Goal: Information Seeking & Learning: Learn about a topic

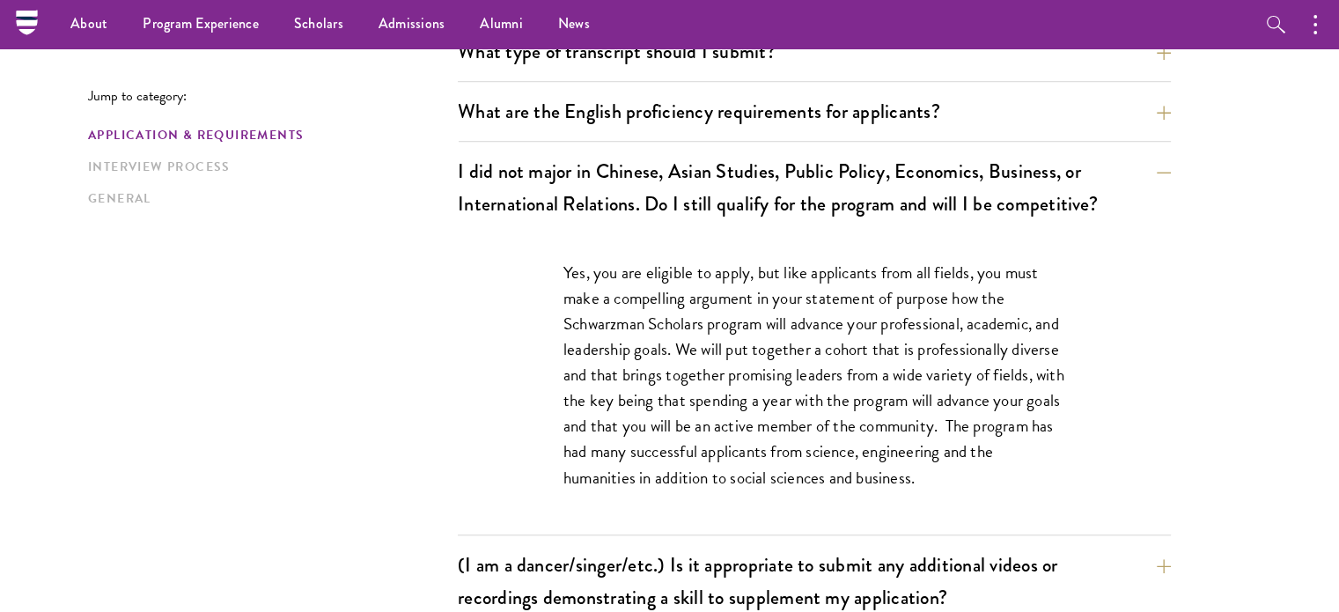
scroll to position [609, 0]
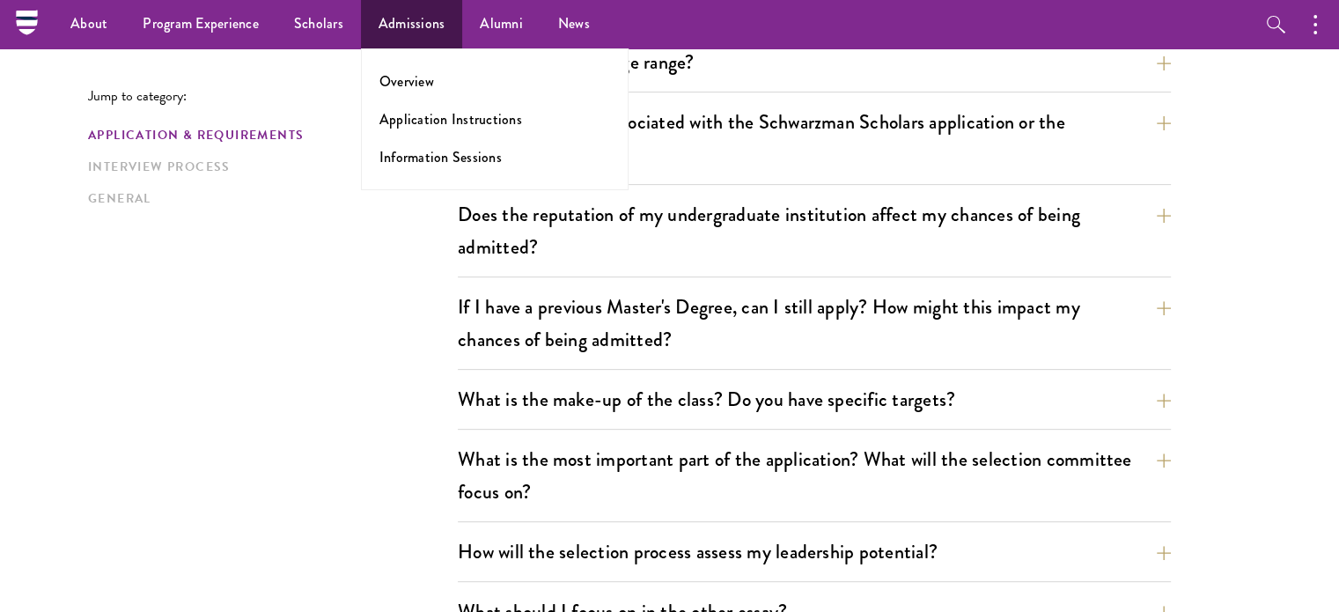
click at [444, 70] on ul "Overview Application Instructions Information Sessions" at bounding box center [495, 119] width 268 height 142
click at [409, 77] on link "Overview" at bounding box center [407, 81] width 55 height 20
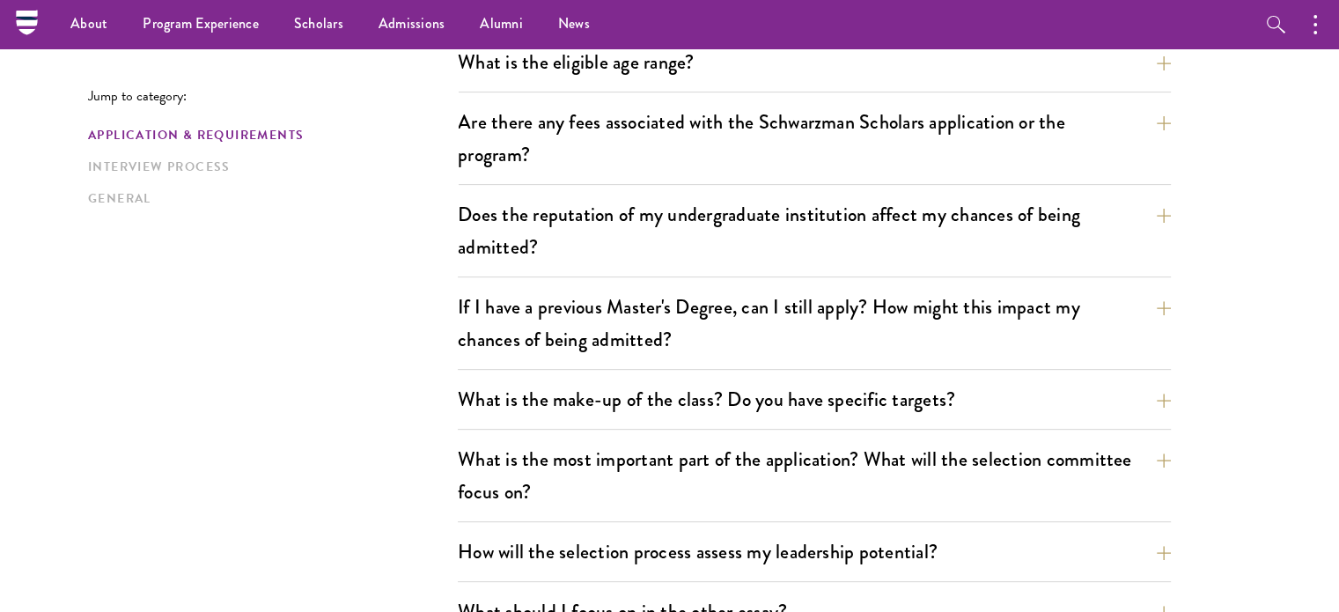
click at [219, 161] on link "Interview Process" at bounding box center [267, 167] width 359 height 18
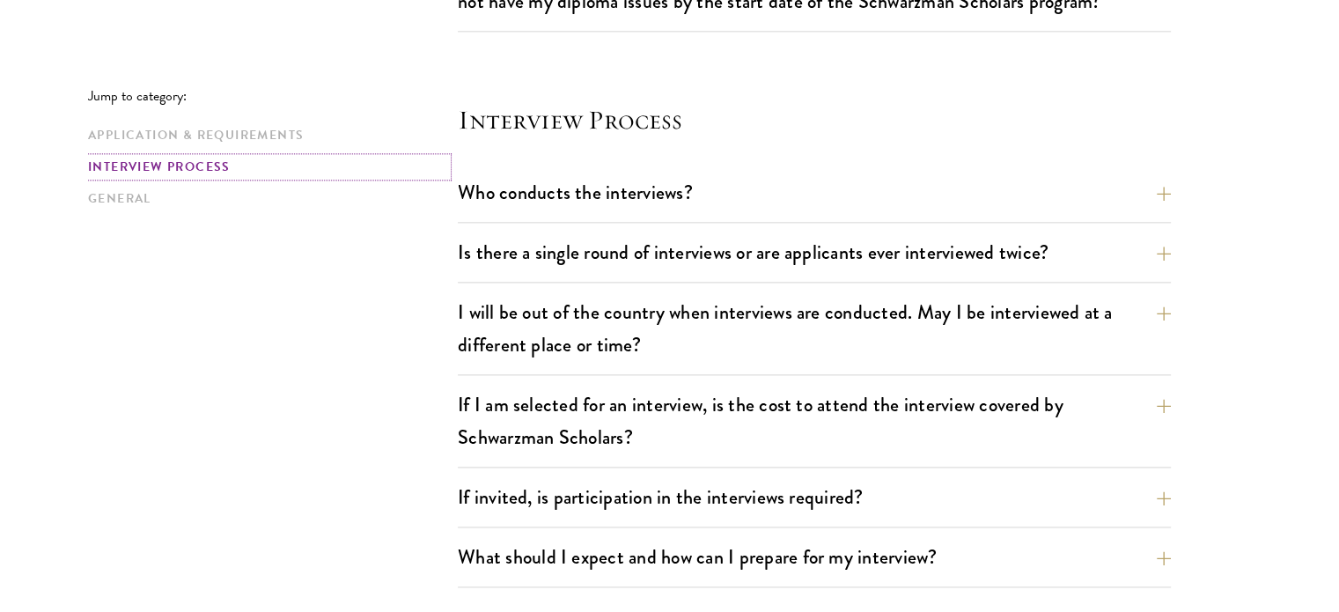
scroll to position [2261, 0]
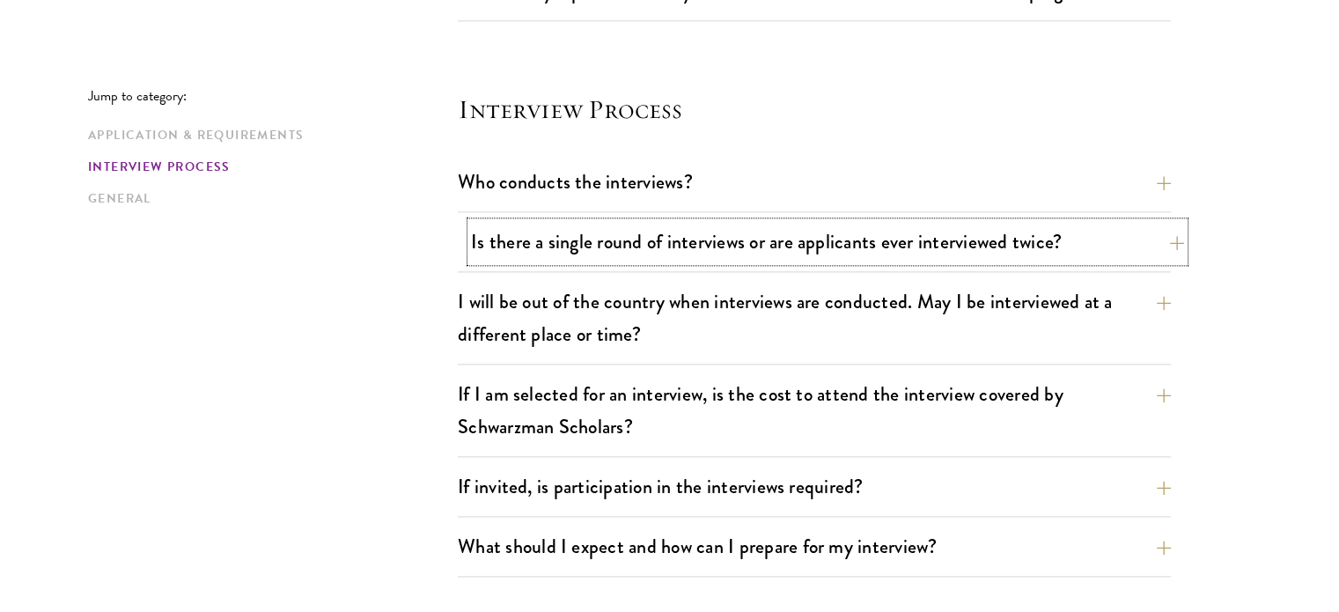
click at [700, 249] on button "Is there a single round of interviews or are applicants ever interviewed twice?" at bounding box center [827, 242] width 713 height 40
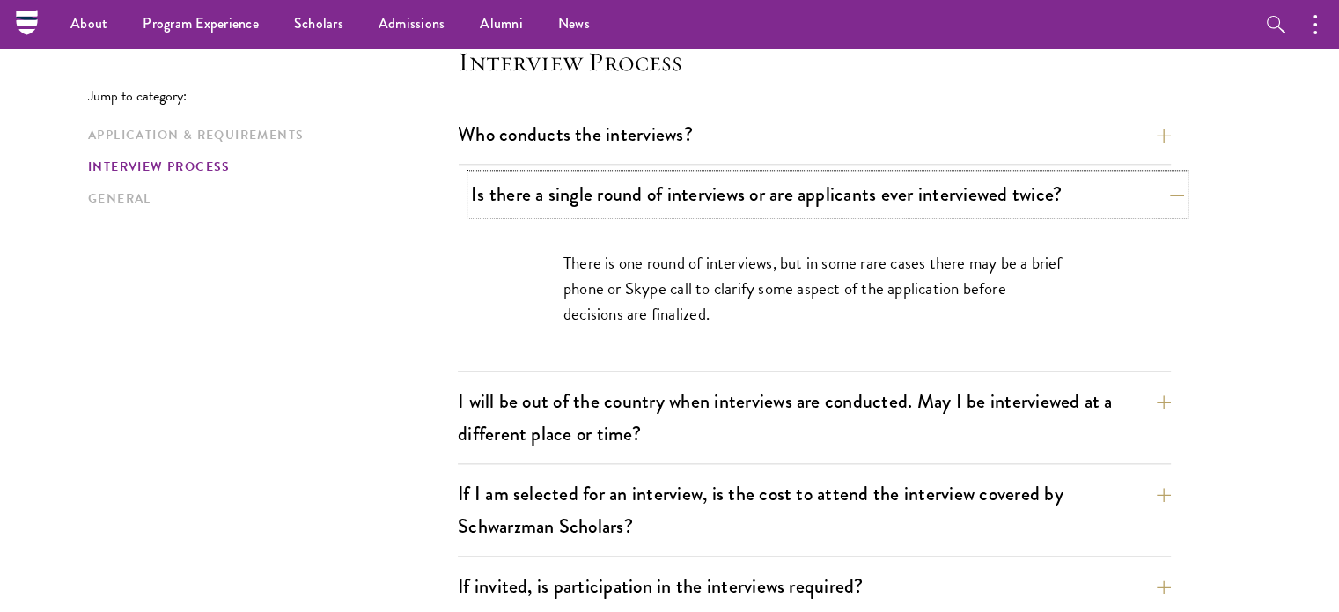
scroll to position [1958, 0]
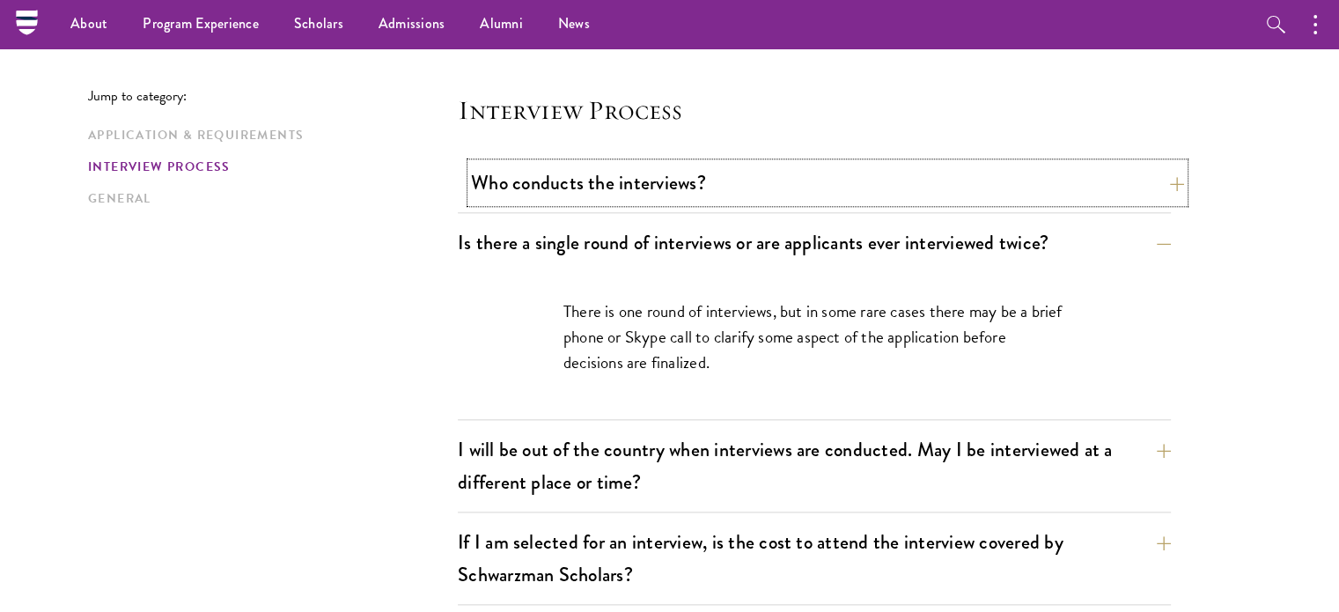
click at [668, 179] on button "Who conducts the interviews?" at bounding box center [827, 183] width 713 height 40
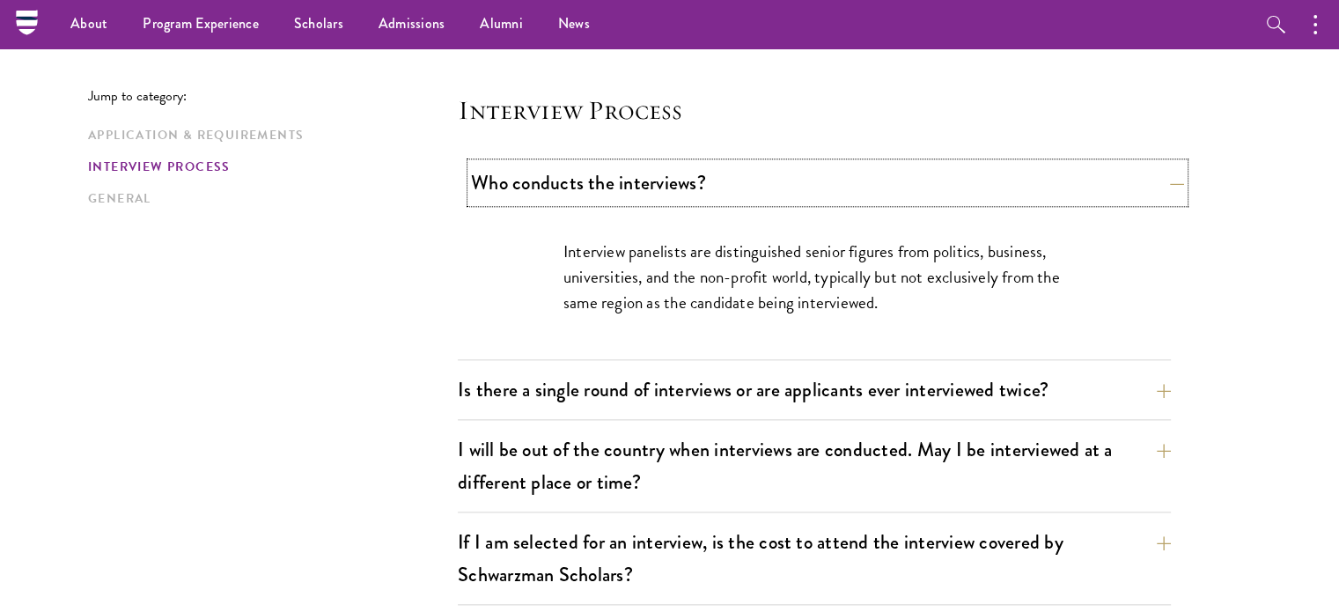
click at [668, 179] on button "Who conducts the interviews?" at bounding box center [827, 183] width 713 height 40
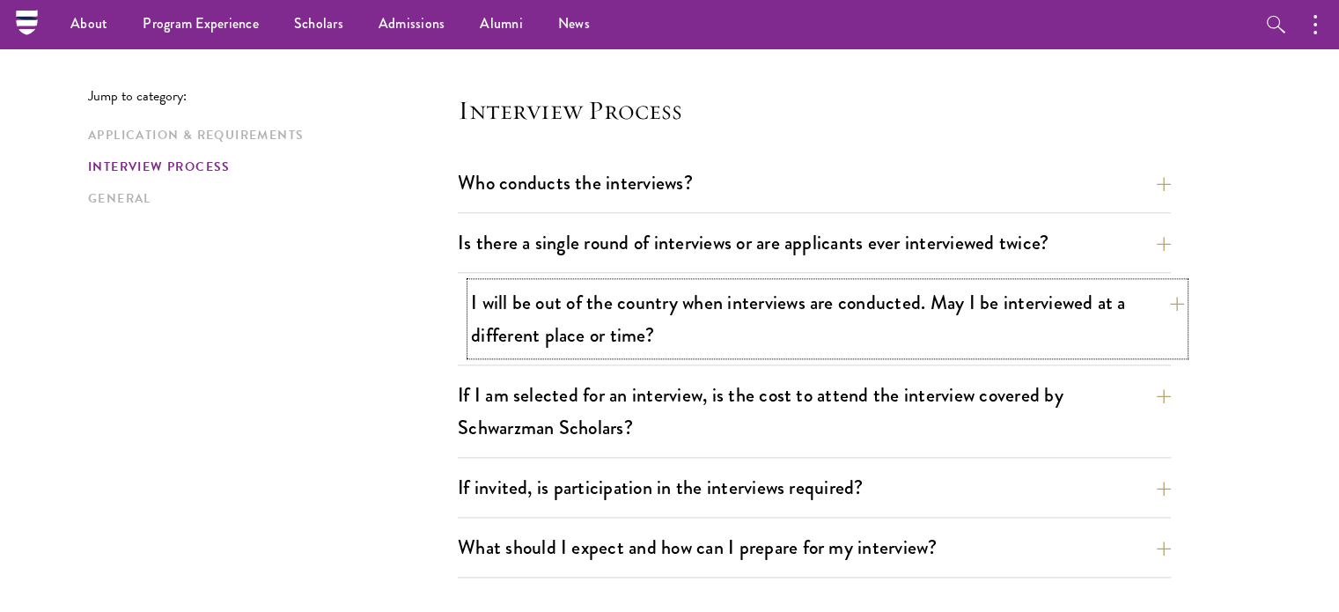
click at [636, 320] on button "I will be out of the country when interviews are conducted. May I be interviewe…" at bounding box center [827, 319] width 713 height 72
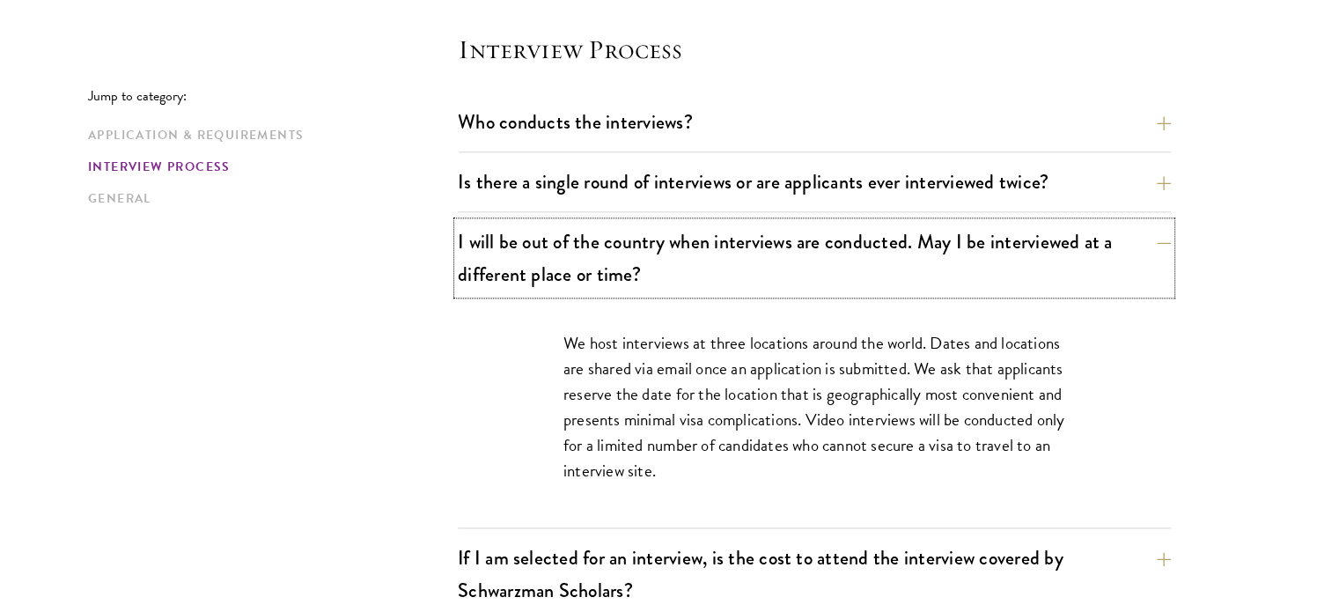
scroll to position [2020, 0]
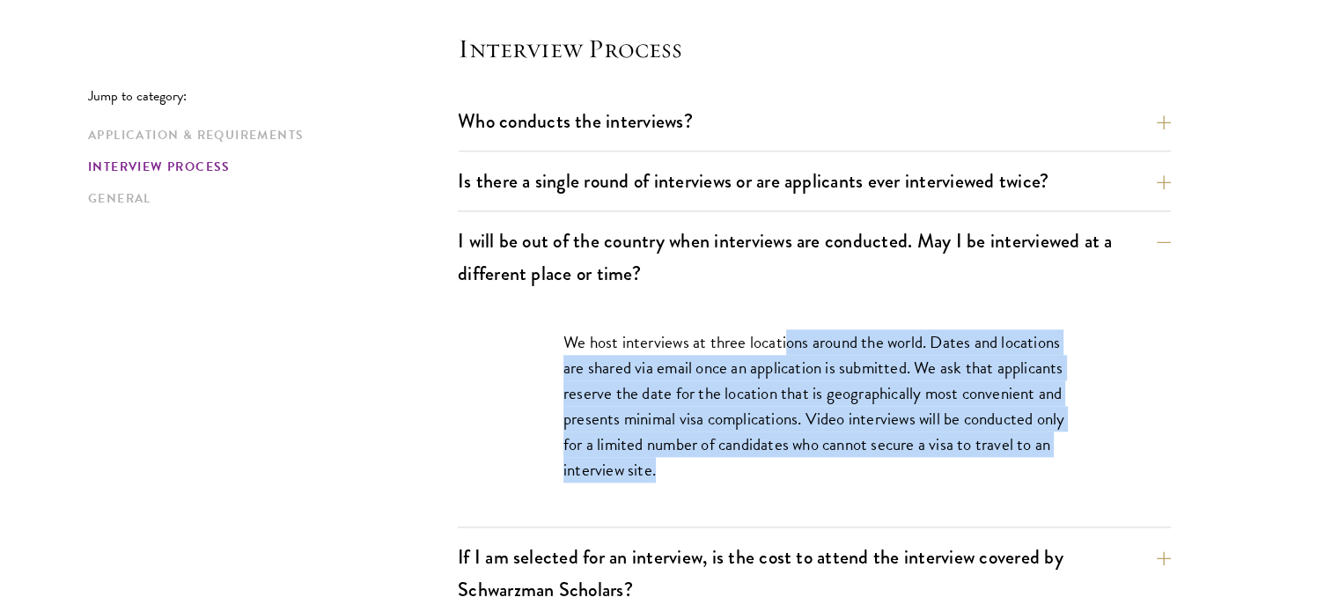
drag, startPoint x: 786, startPoint y: 335, endPoint x: 787, endPoint y: 455, distance: 120.7
click at [787, 455] on p "We host interviews at three locations around the world. Dates and locations are…" at bounding box center [815, 405] width 502 height 153
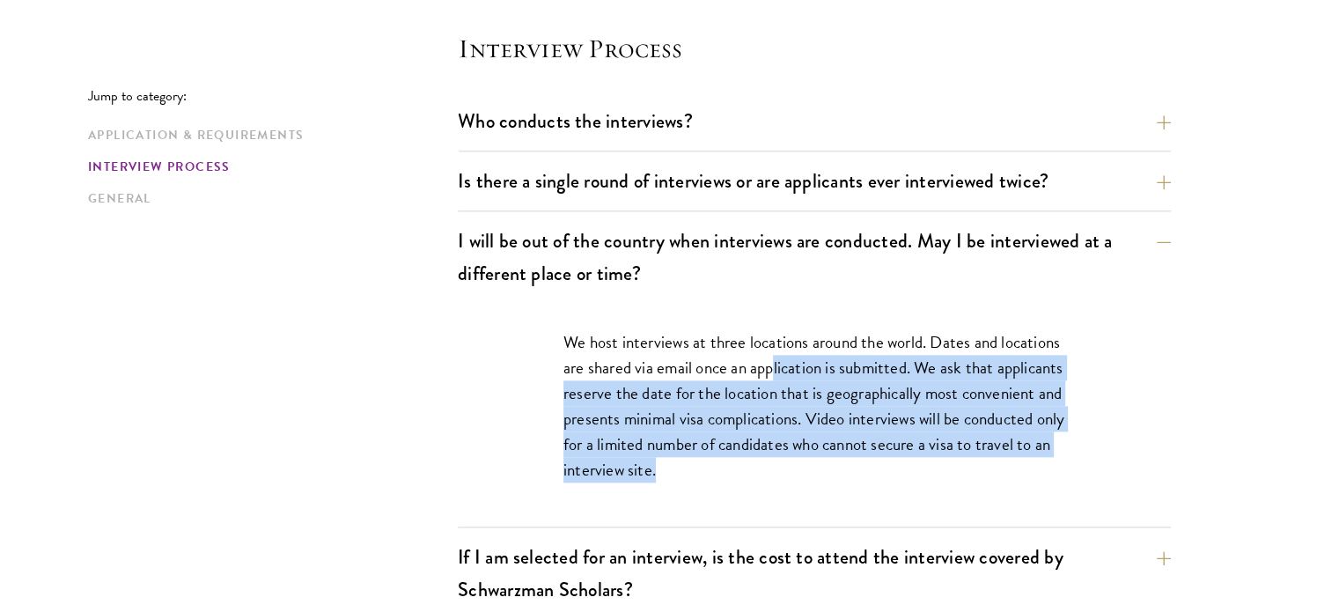
drag, startPoint x: 777, startPoint y: 368, endPoint x: 785, endPoint y: 463, distance: 95.4
click at [785, 463] on p "We host interviews at three locations around the world. Dates and locations are…" at bounding box center [815, 405] width 502 height 153
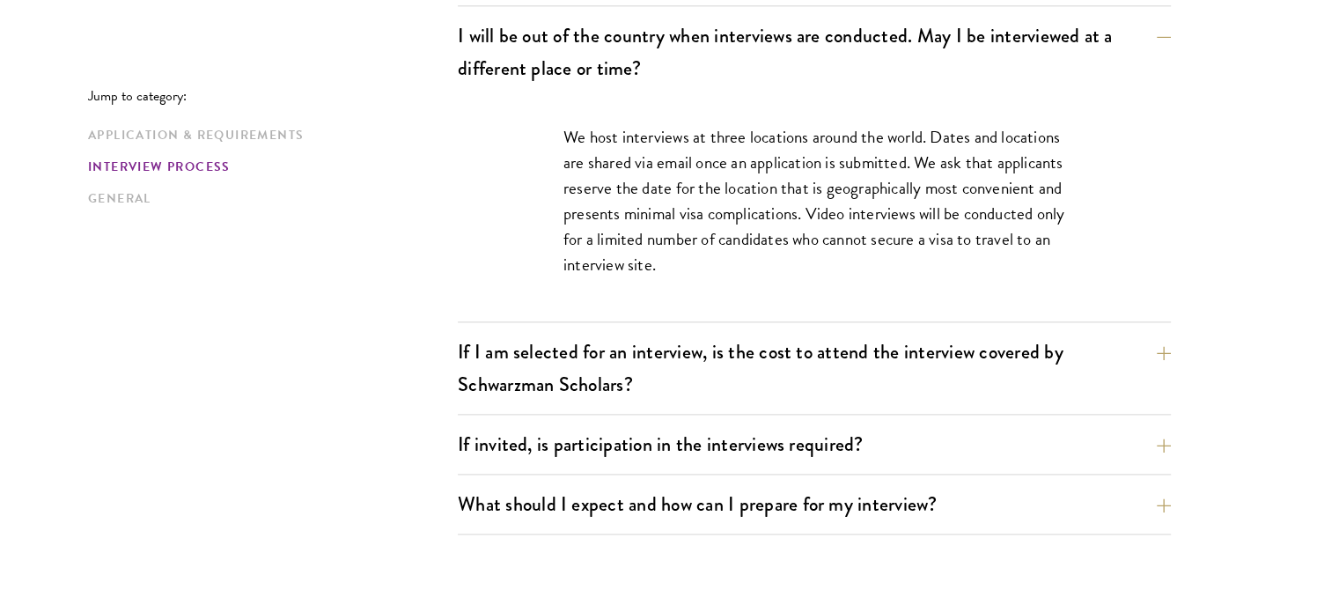
scroll to position [2256, 0]
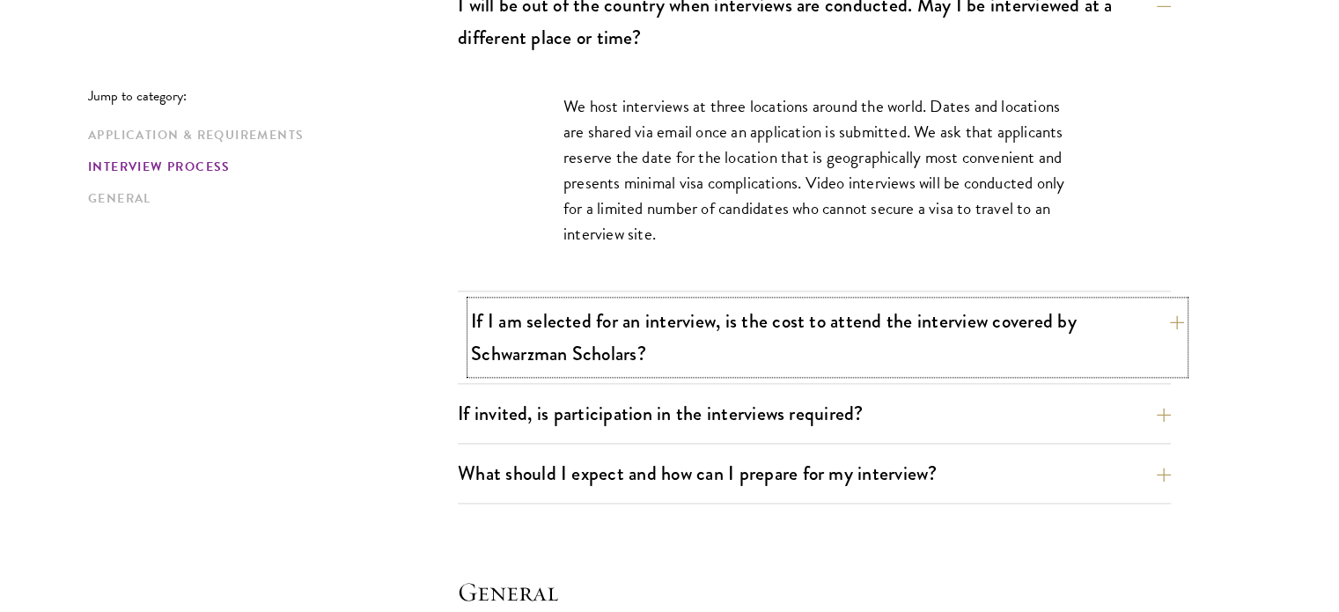
click at [497, 340] on button "If I am selected for an interview, is the cost to attend the interview covered …" at bounding box center [827, 337] width 713 height 72
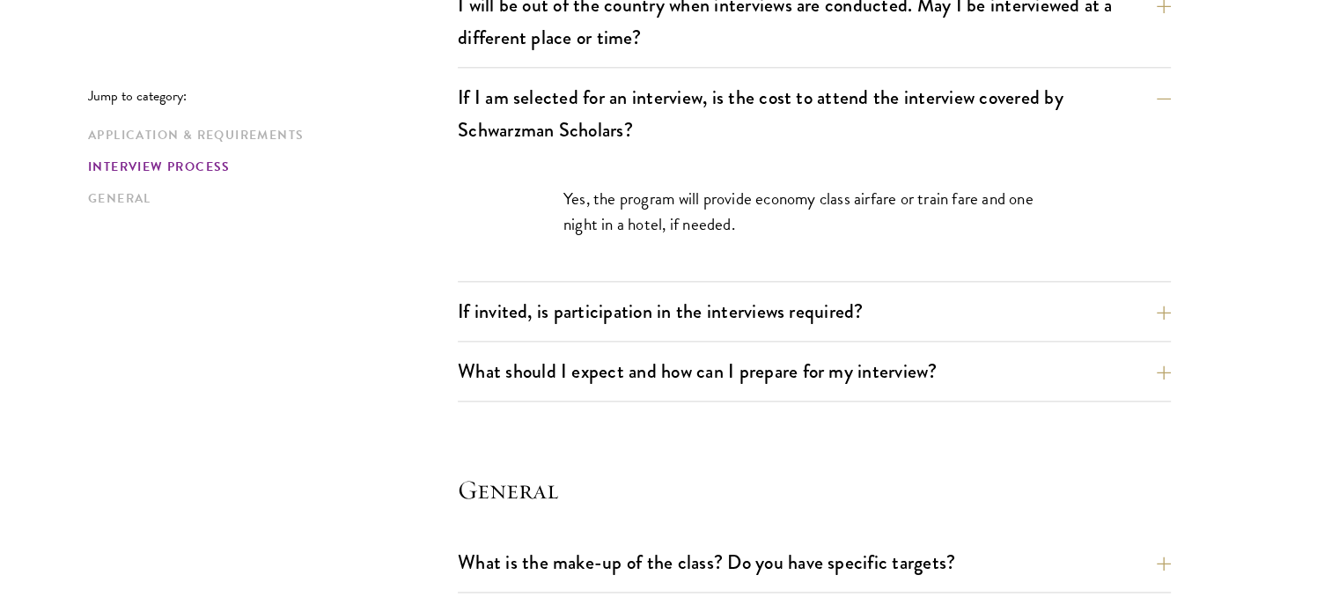
click at [603, 314] on button "If invited, is participation in the interviews required?" at bounding box center [827, 311] width 713 height 40
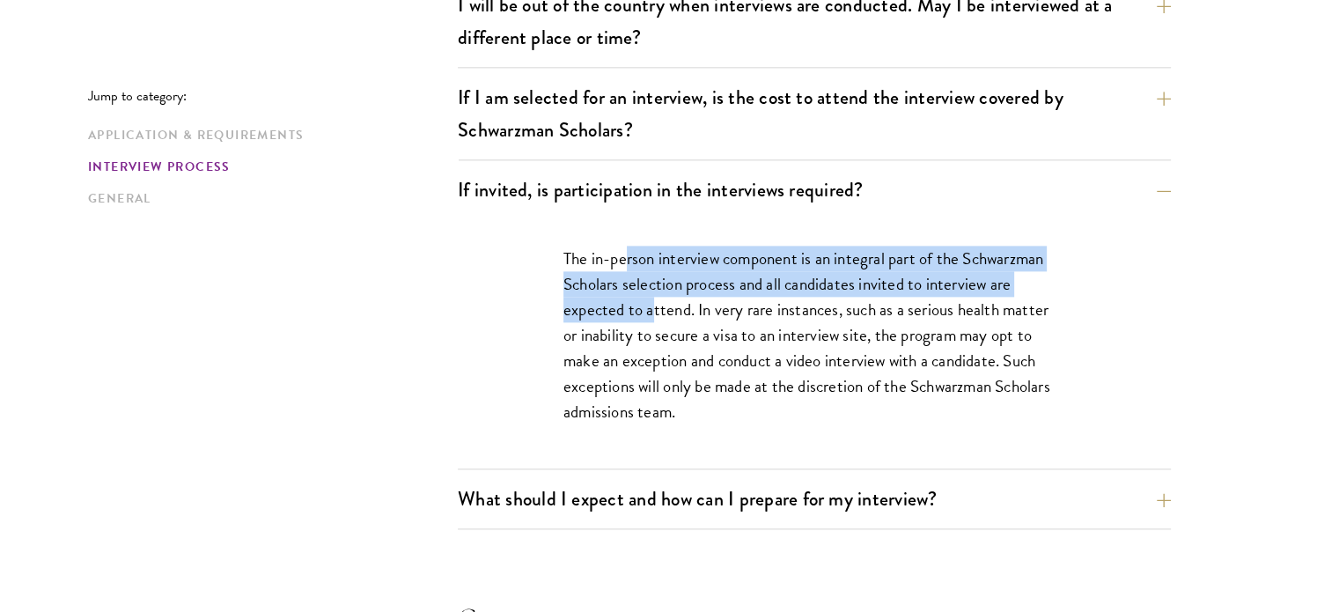
drag, startPoint x: 630, startPoint y: 246, endPoint x: 651, endPoint y: 293, distance: 52.0
click at [651, 293] on p "The in-person interview component is an integral part of the Schwarzman Scholar…" at bounding box center [815, 335] width 502 height 179
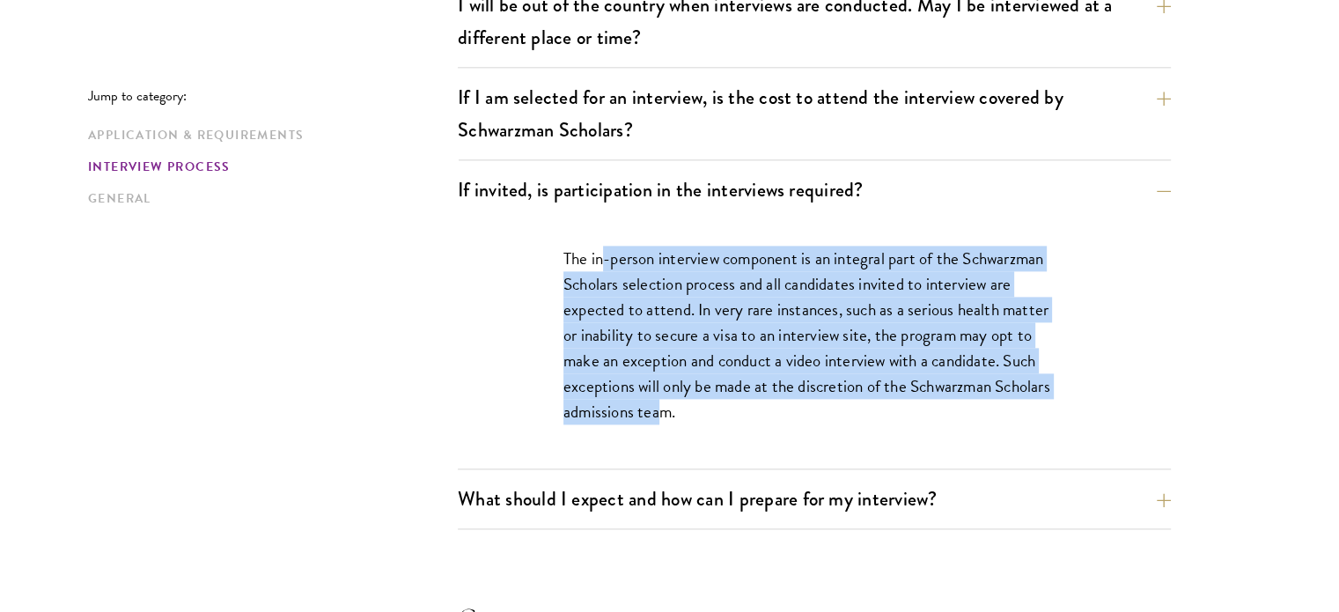
drag, startPoint x: 604, startPoint y: 252, endPoint x: 662, endPoint y: 397, distance: 156.5
click at [662, 397] on p "The in-person interview component is an integral part of the Schwarzman Scholar…" at bounding box center [815, 335] width 502 height 179
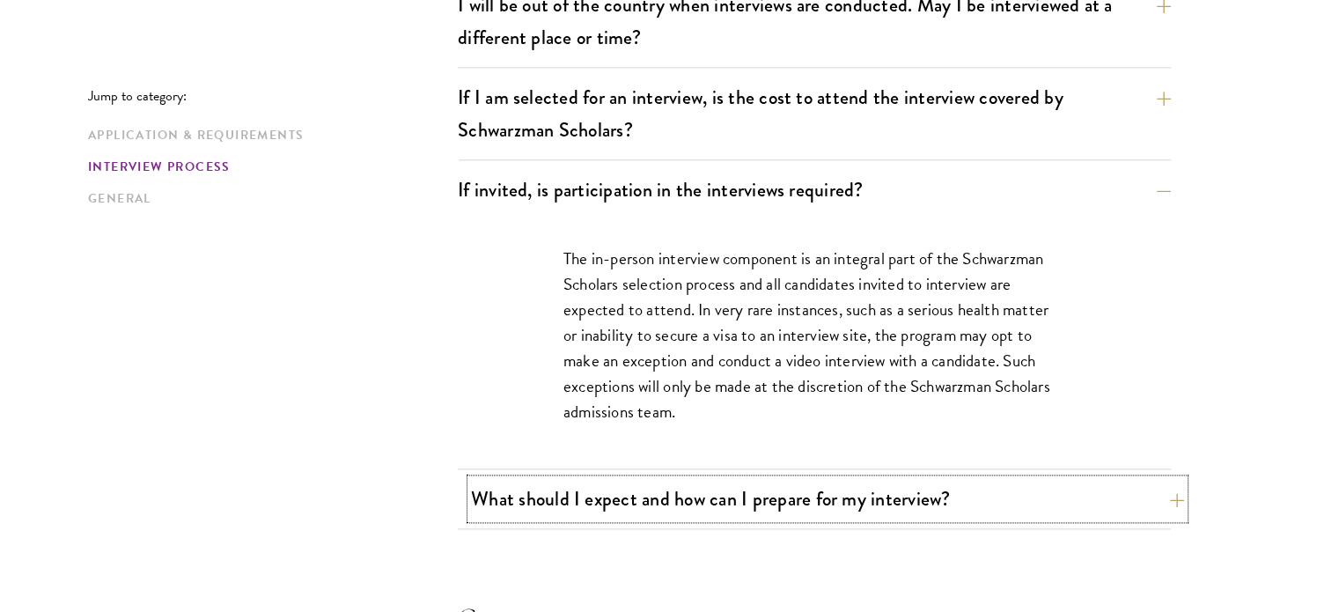
click at [530, 482] on button "What should I expect and how can I prepare for my interview?" at bounding box center [827, 499] width 713 height 40
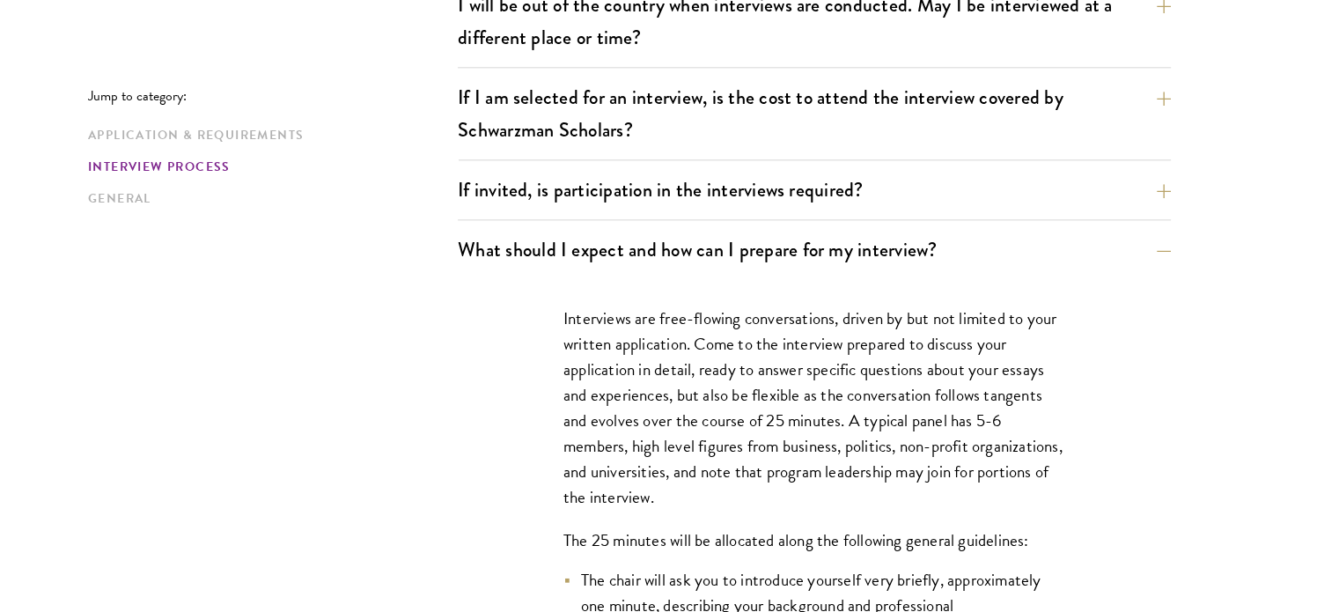
click at [411, 341] on div "Jump to category: Application & Requirements Interview Process General Applicat…" at bounding box center [669, 187] width 1163 height 3845
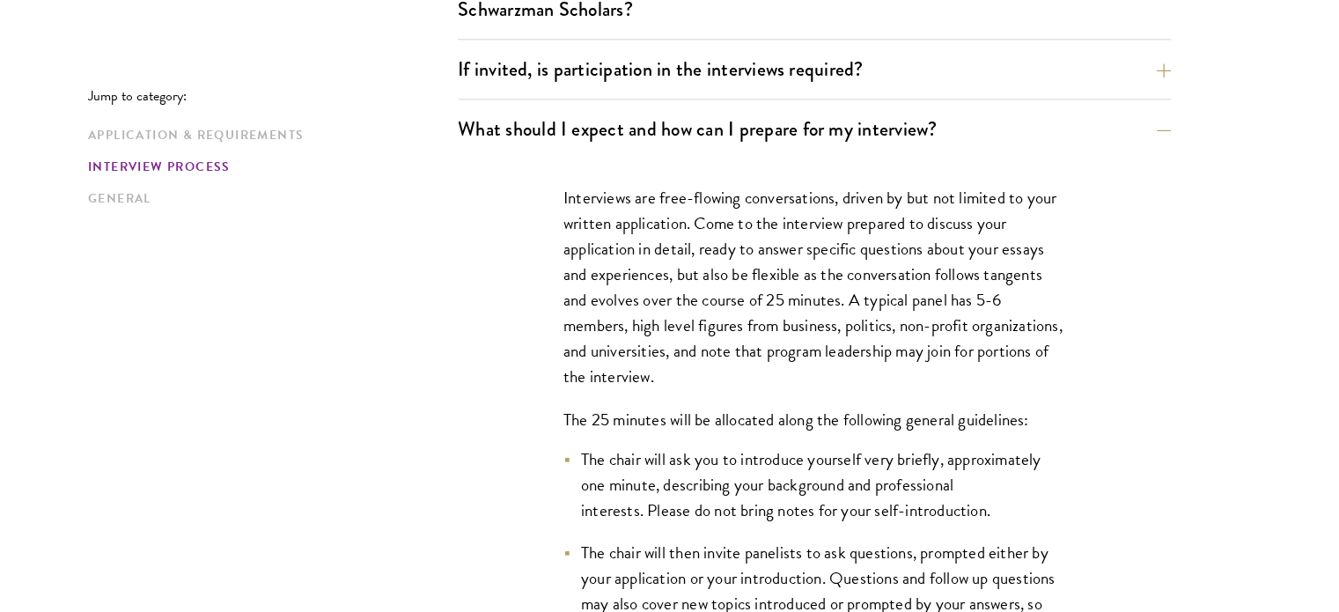
scroll to position [2391, 0]
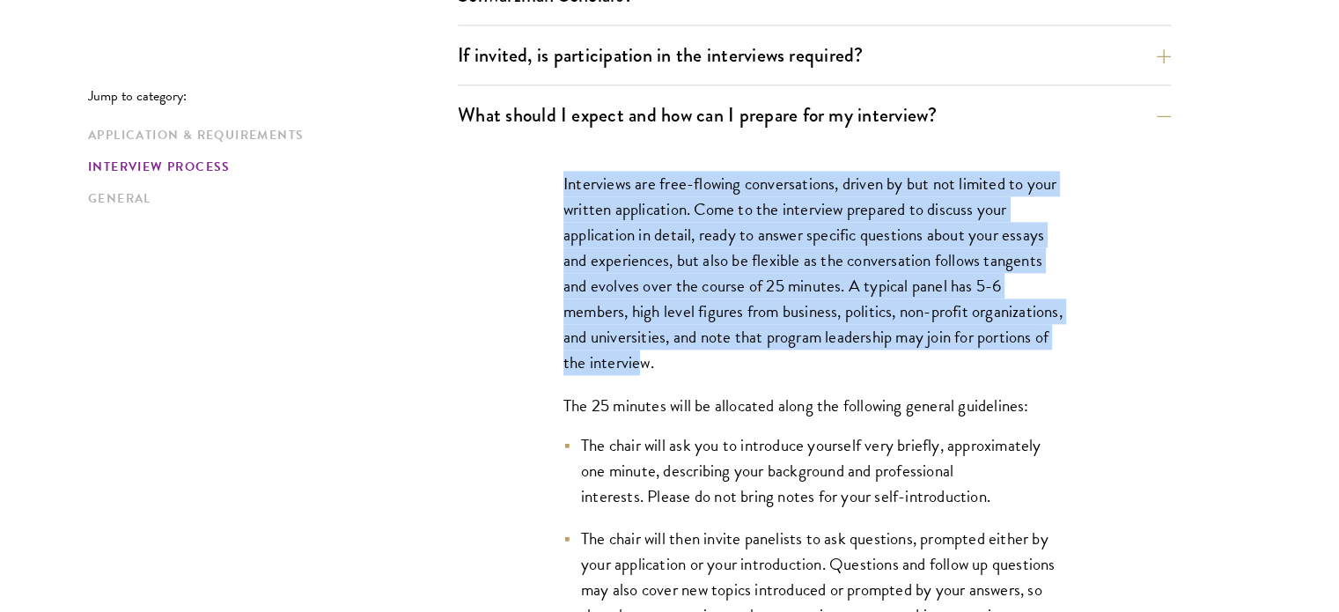
drag, startPoint x: 564, startPoint y: 174, endPoint x: 736, endPoint y: 354, distance: 249.1
click at [736, 354] on p "Interviews are free-flowing conversations, driven by but not limited to your wr…" at bounding box center [815, 273] width 502 height 205
click at [689, 249] on p "Interviews are free-flowing conversations, driven by but not limited to your wr…" at bounding box center [815, 273] width 502 height 205
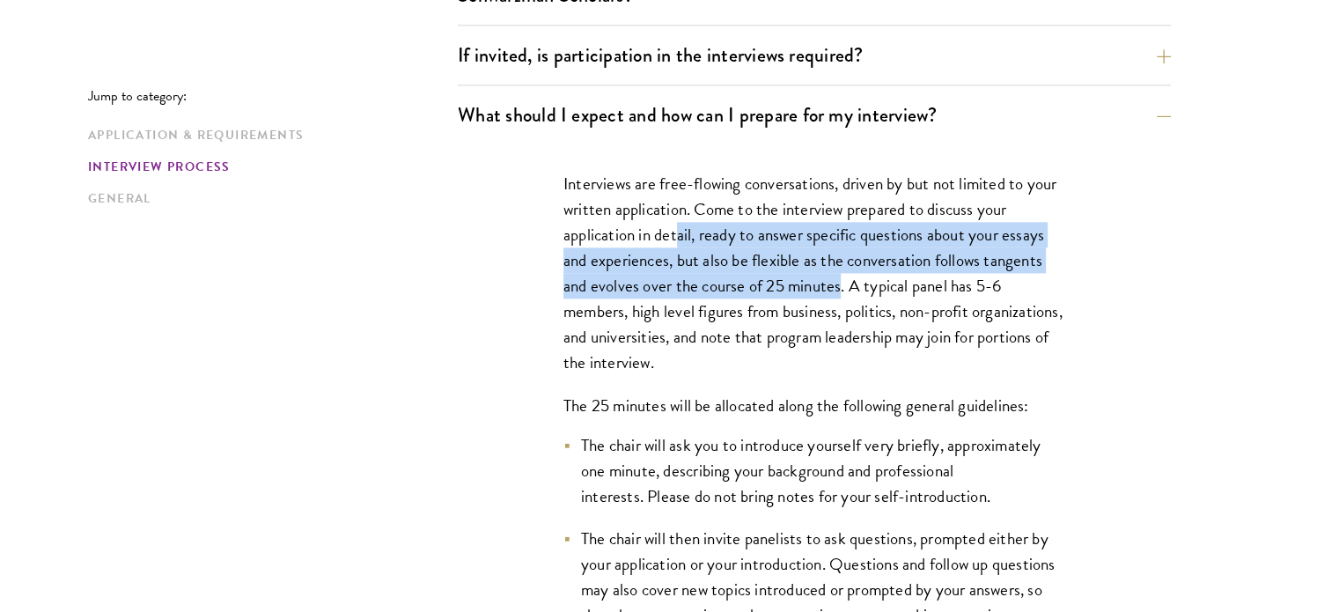
drag, startPoint x: 680, startPoint y: 225, endPoint x: 840, endPoint y: 281, distance: 169.6
click at [840, 281] on p "Interviews are free-flowing conversations, driven by but not limited to your wr…" at bounding box center [815, 273] width 502 height 205
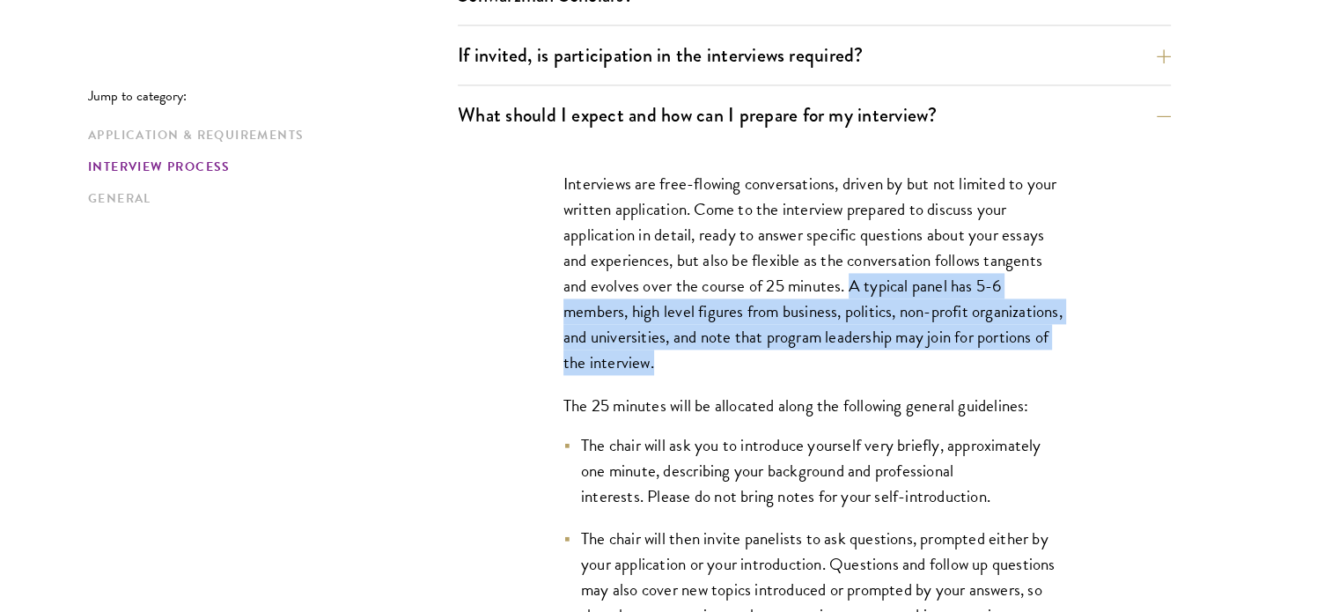
drag, startPoint x: 852, startPoint y: 284, endPoint x: 835, endPoint y: 347, distance: 65.6
click at [835, 347] on p "Interviews are free-flowing conversations, driven by but not limited to your wr…" at bounding box center [815, 273] width 502 height 205
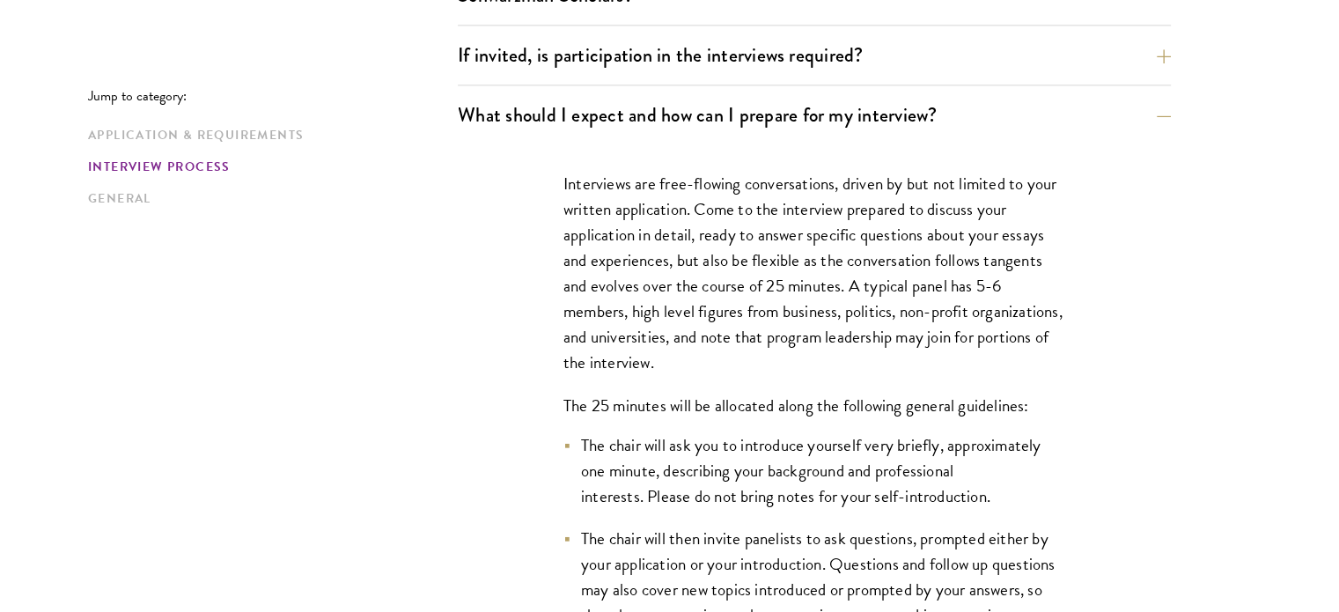
scroll to position [2520, 0]
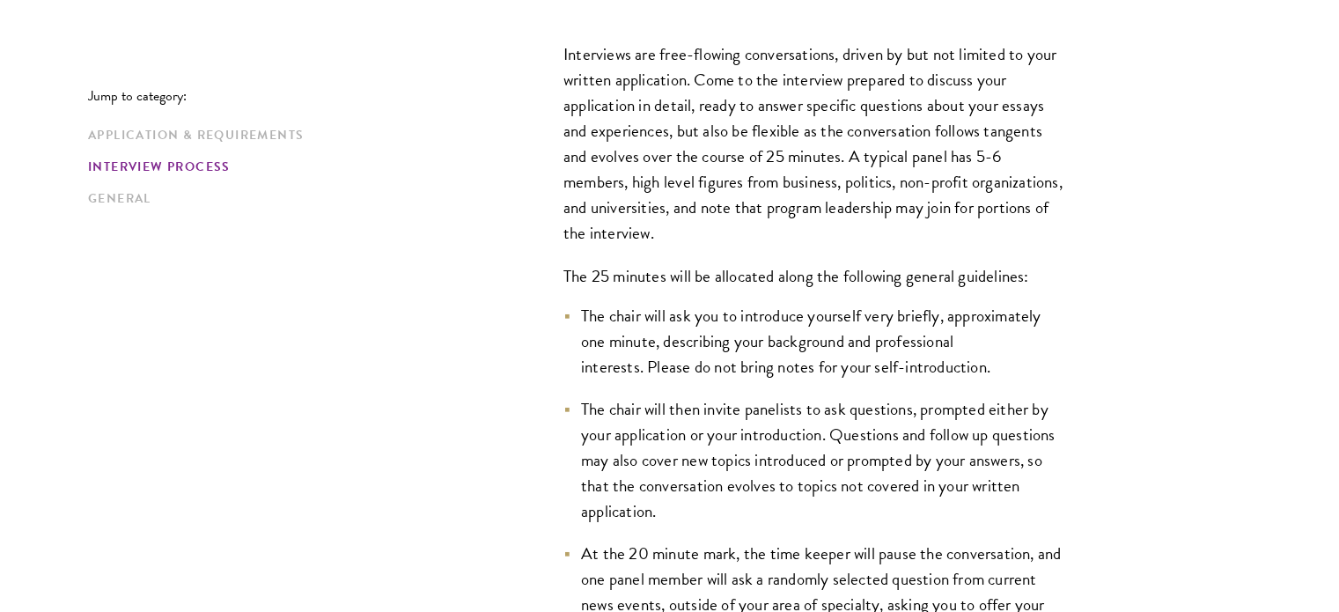
click at [565, 275] on p "The 25 minutes will be allocated along the following general guidelines:" at bounding box center [815, 276] width 502 height 26
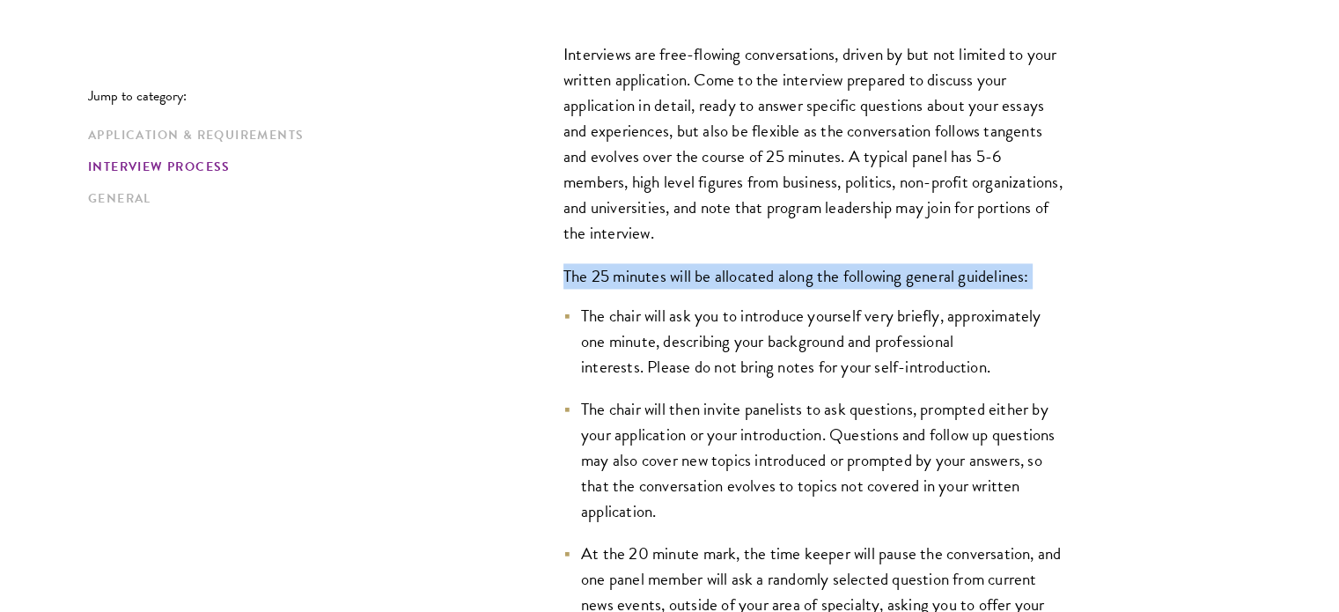
click at [565, 275] on p "The 25 minutes will be allocated along the following general guidelines:" at bounding box center [815, 276] width 502 height 26
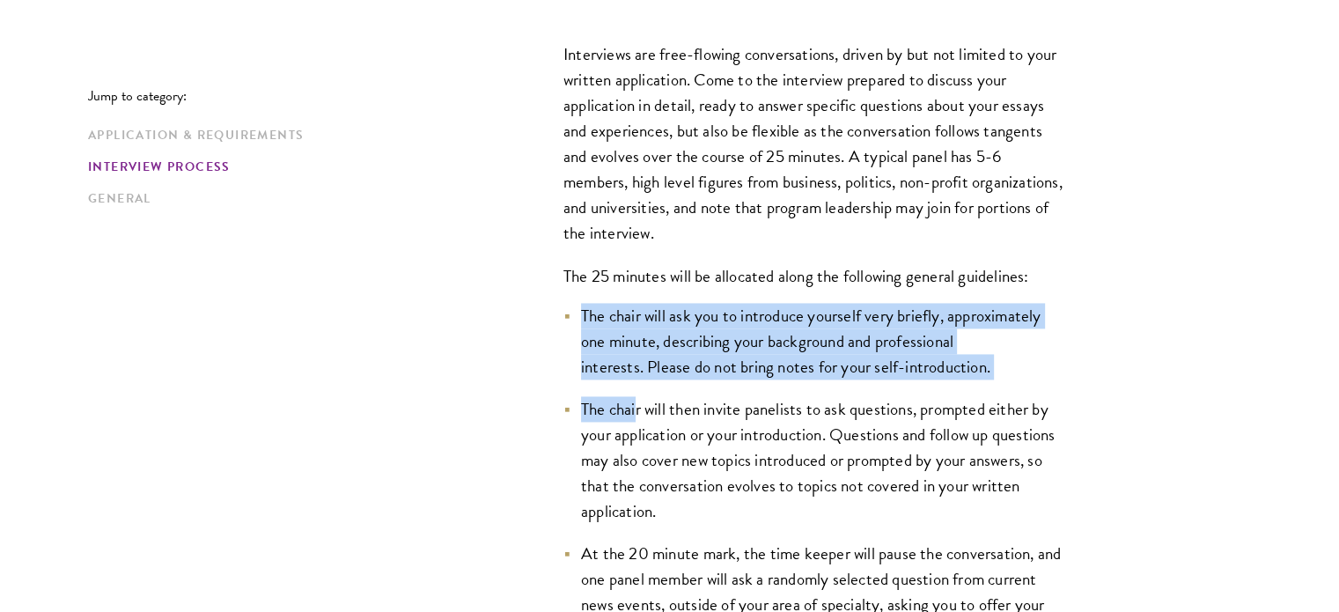
drag, startPoint x: 583, startPoint y: 309, endPoint x: 638, endPoint y: 379, distance: 89.0
click at [638, 379] on ul "The chair will ask you to introduce yourself very briefly, approximately one mi…" at bounding box center [815, 520] width 502 height 434
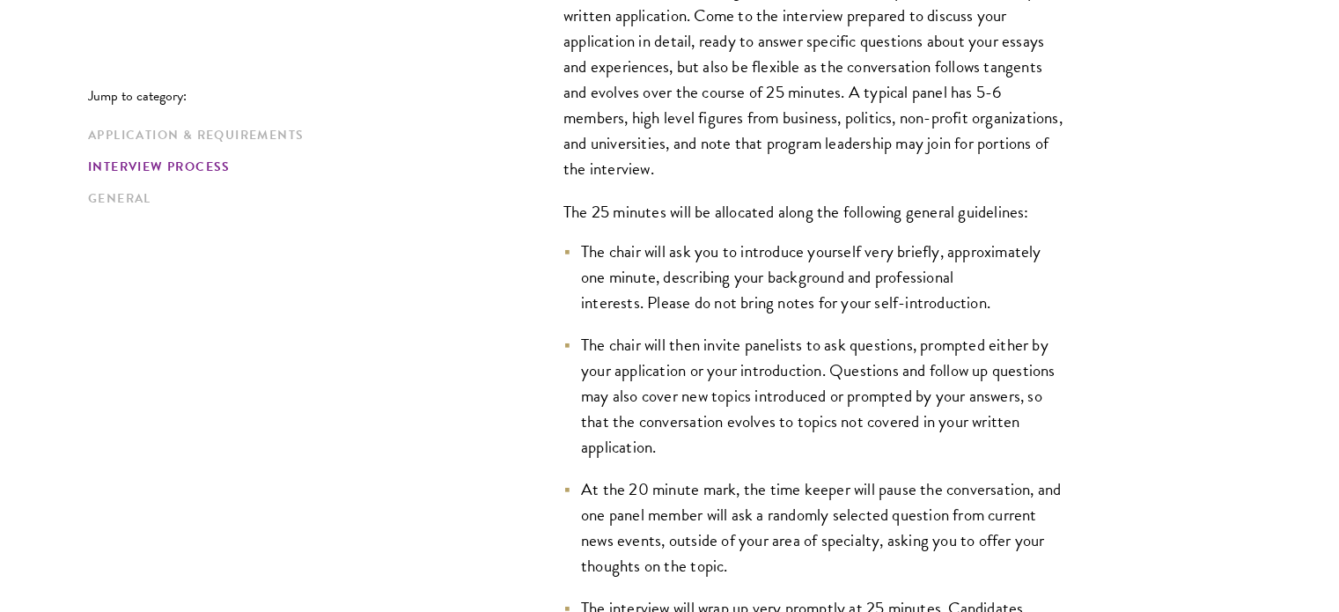
scroll to position [2593, 0]
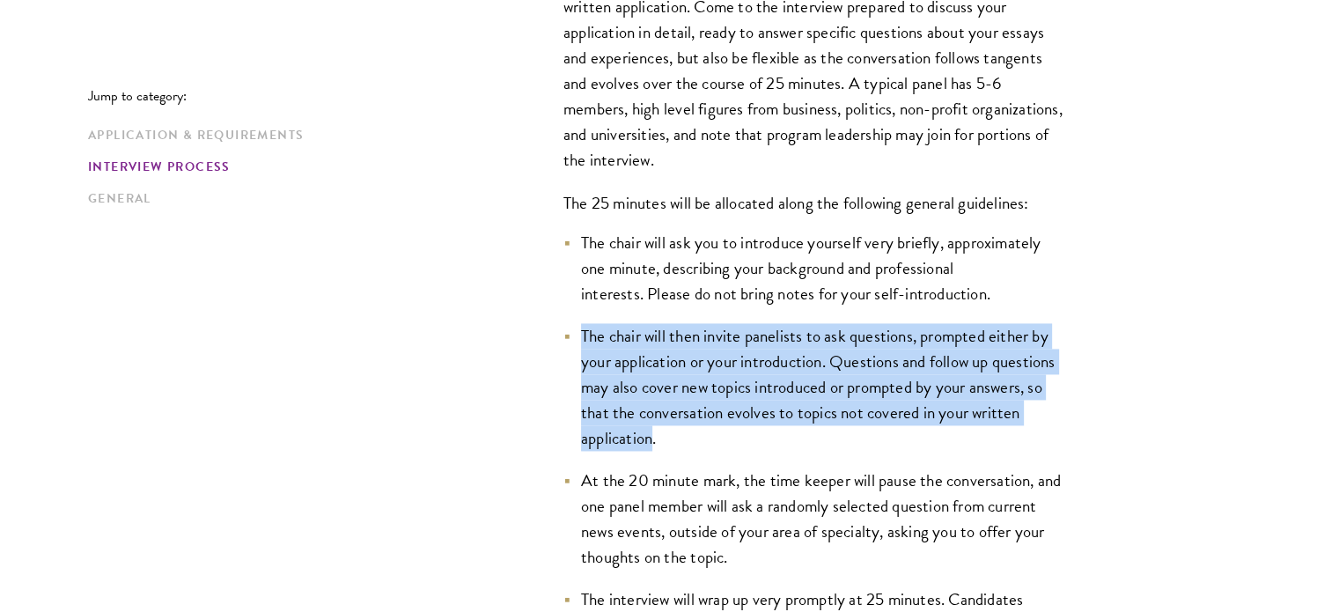
drag, startPoint x: 584, startPoint y: 328, endPoint x: 652, endPoint y: 425, distance: 119.0
click at [652, 425] on li "The chair will then invite panelists to ask questions, prompted either by your …" at bounding box center [815, 387] width 502 height 128
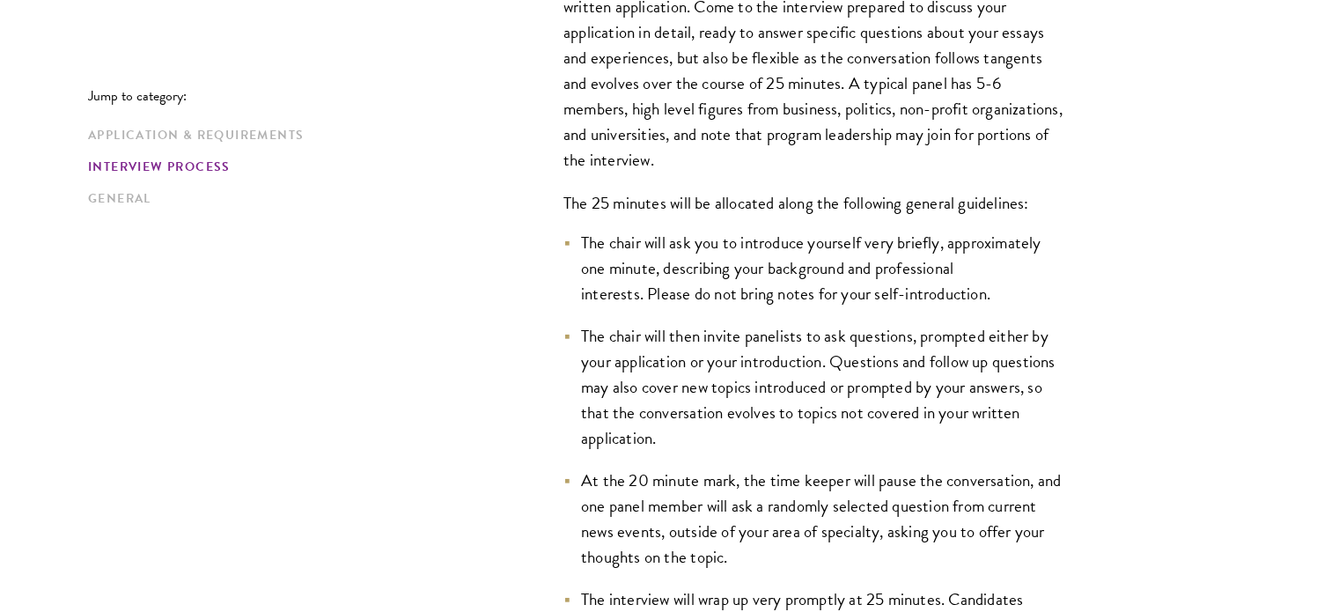
scroll to position [2653, 0]
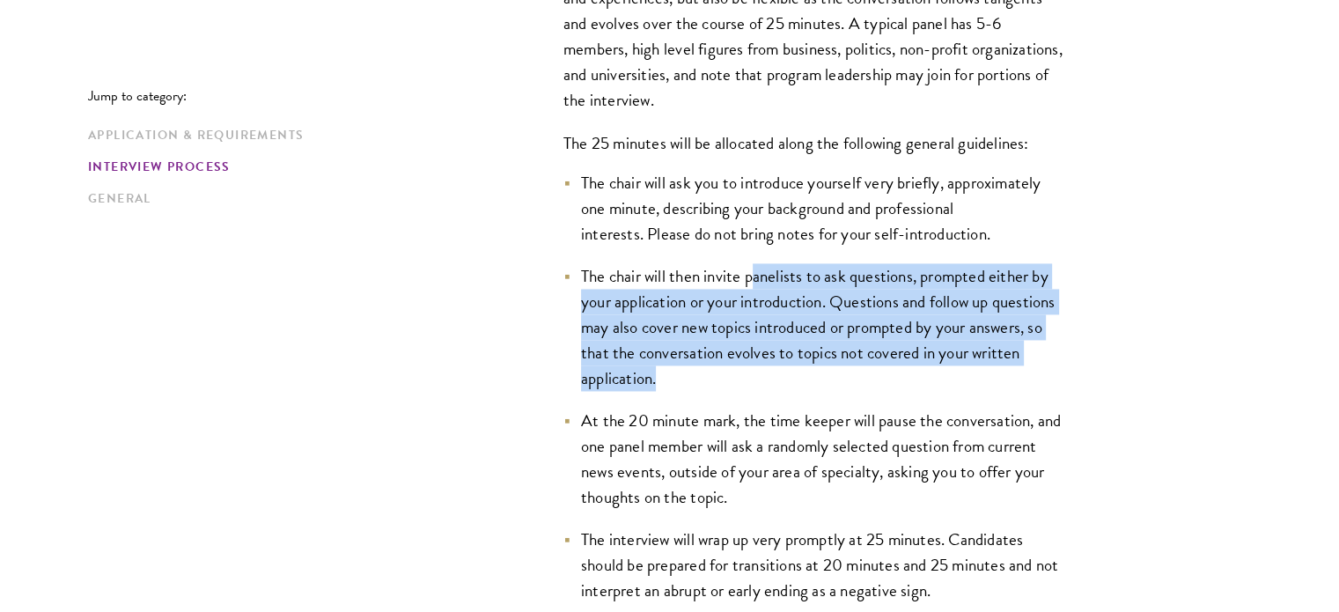
drag, startPoint x: 753, startPoint y: 283, endPoint x: 737, endPoint y: 368, distance: 86.9
click at [737, 368] on li "The chair will then invite panelists to ask questions, prompted either by your …" at bounding box center [815, 327] width 502 height 128
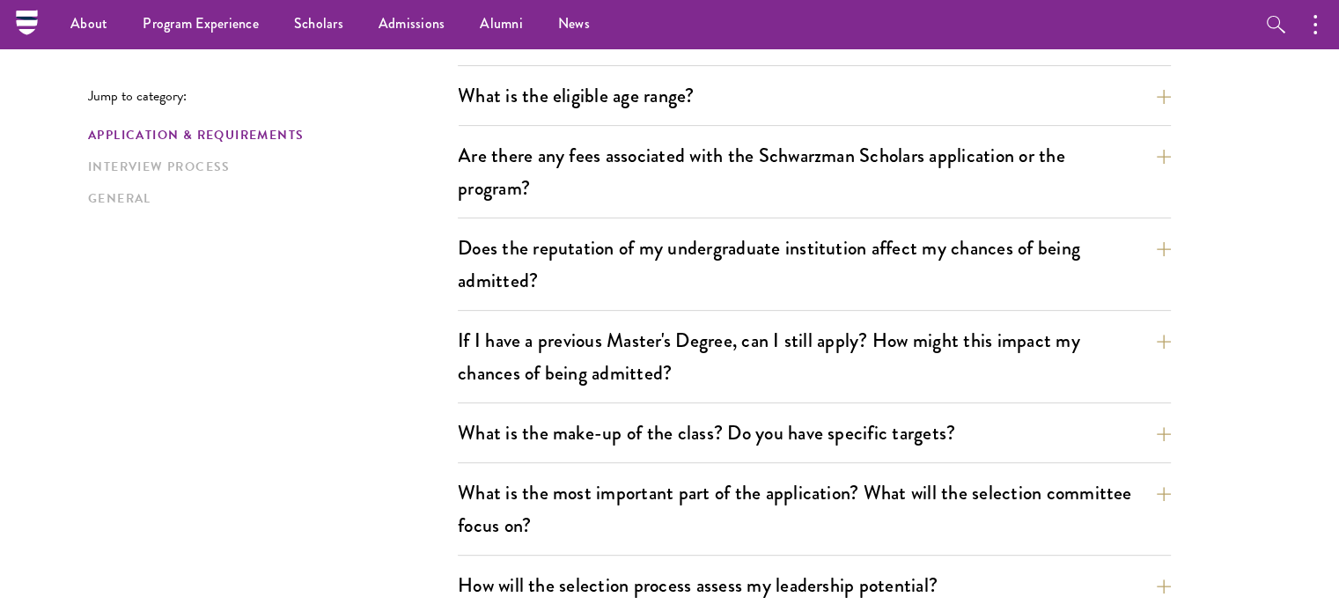
scroll to position [0, 0]
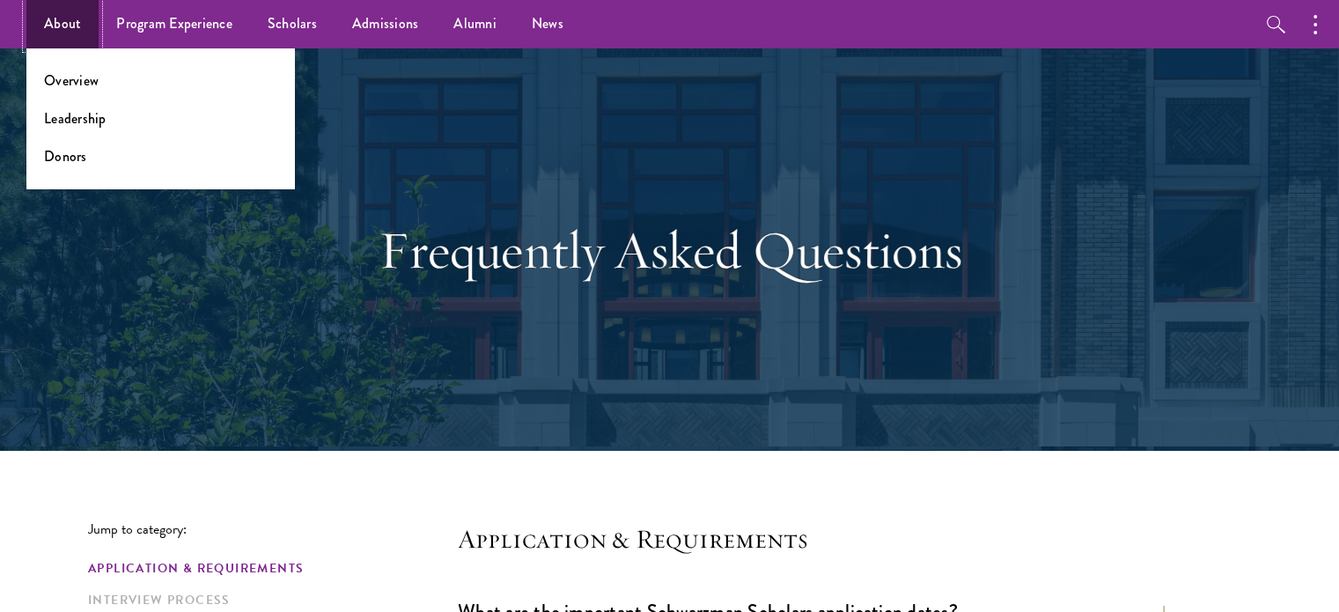
click at [55, 30] on link "About" at bounding box center [62, 24] width 72 height 48
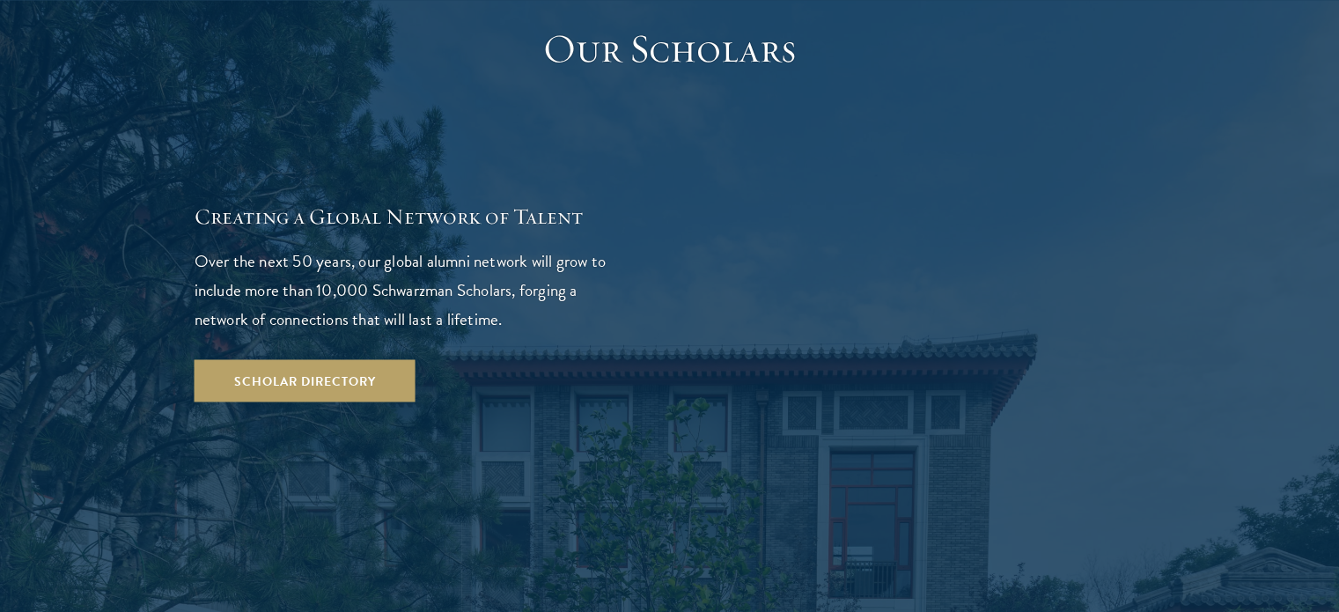
scroll to position [3110, 0]
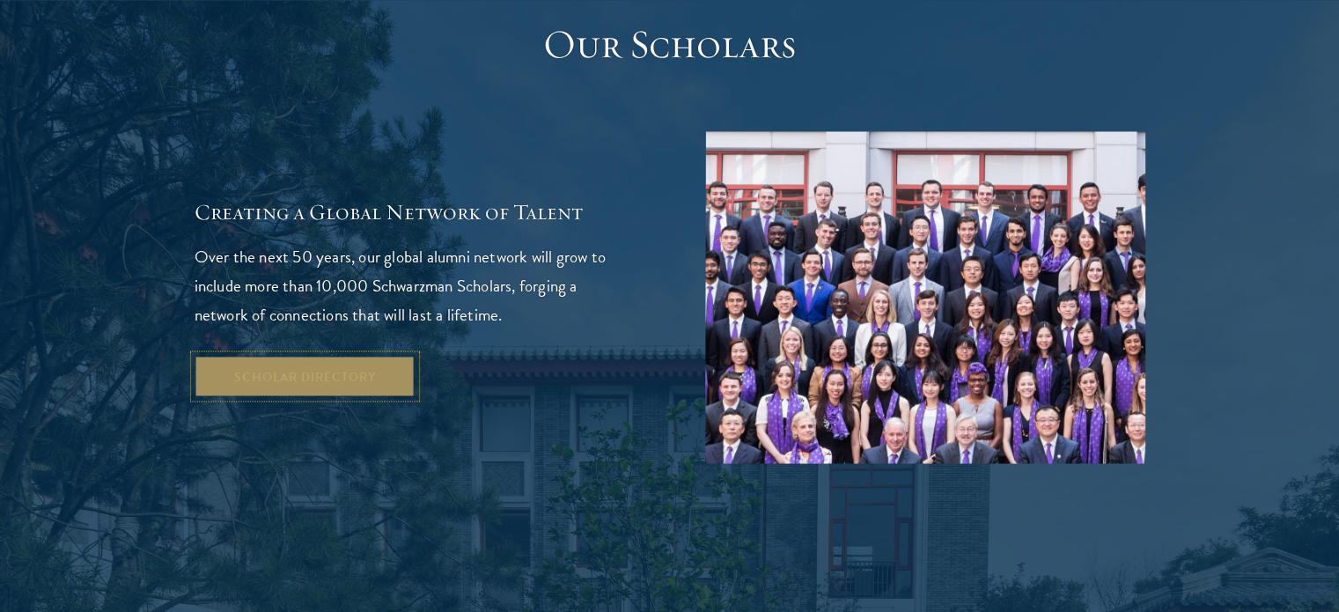
click at [384, 355] on link "Scholar Directory" at bounding box center [305, 376] width 221 height 42
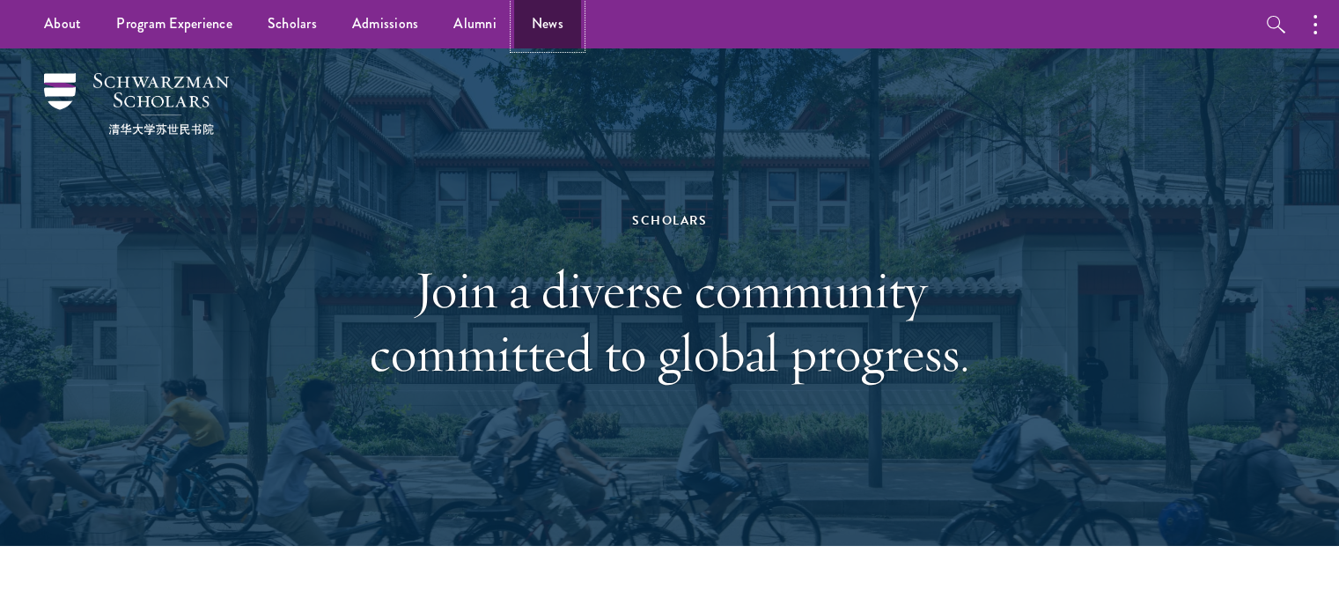
click at [522, 22] on link "News" at bounding box center [547, 24] width 67 height 48
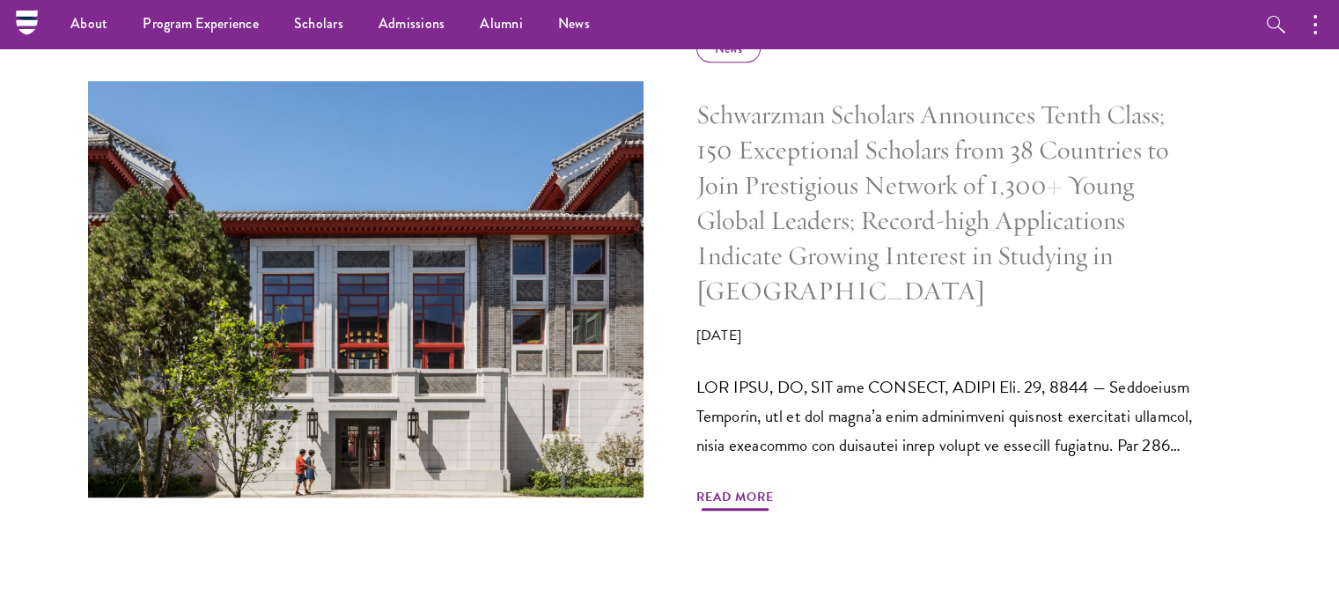
scroll to position [796, 0]
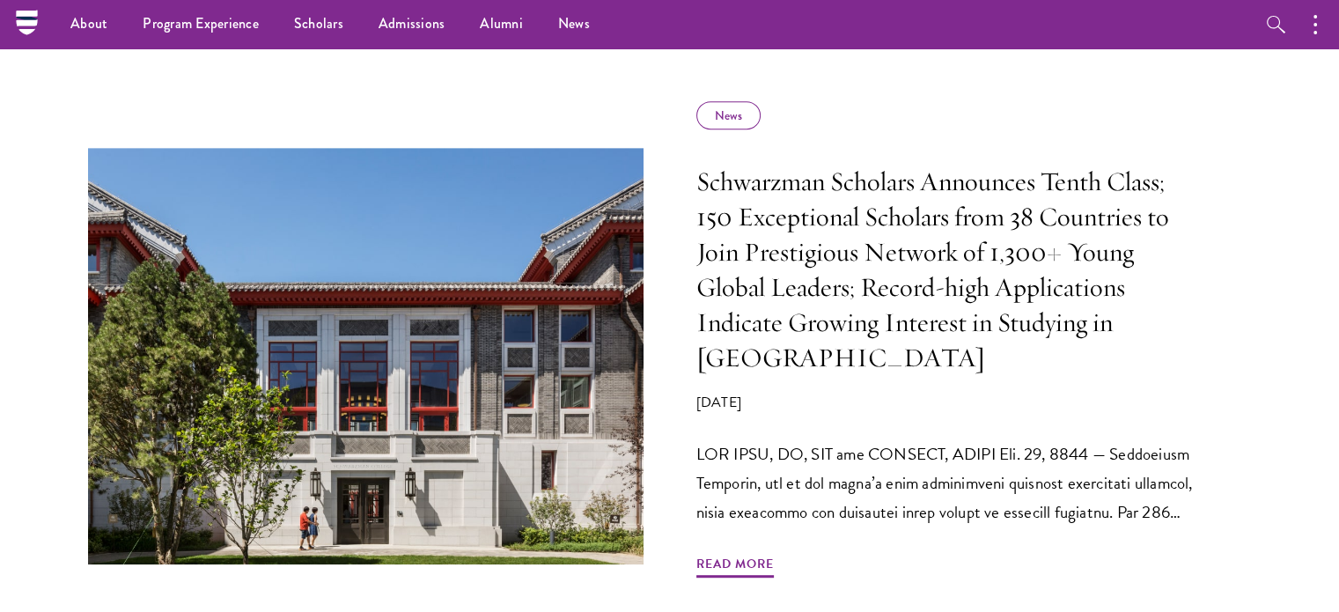
click at [930, 38] on ul "About Overview Leadership Donors Program Experience Overview Curriculum Student…" at bounding box center [571, 24] width 1036 height 48
